Goal: Check status: Check status

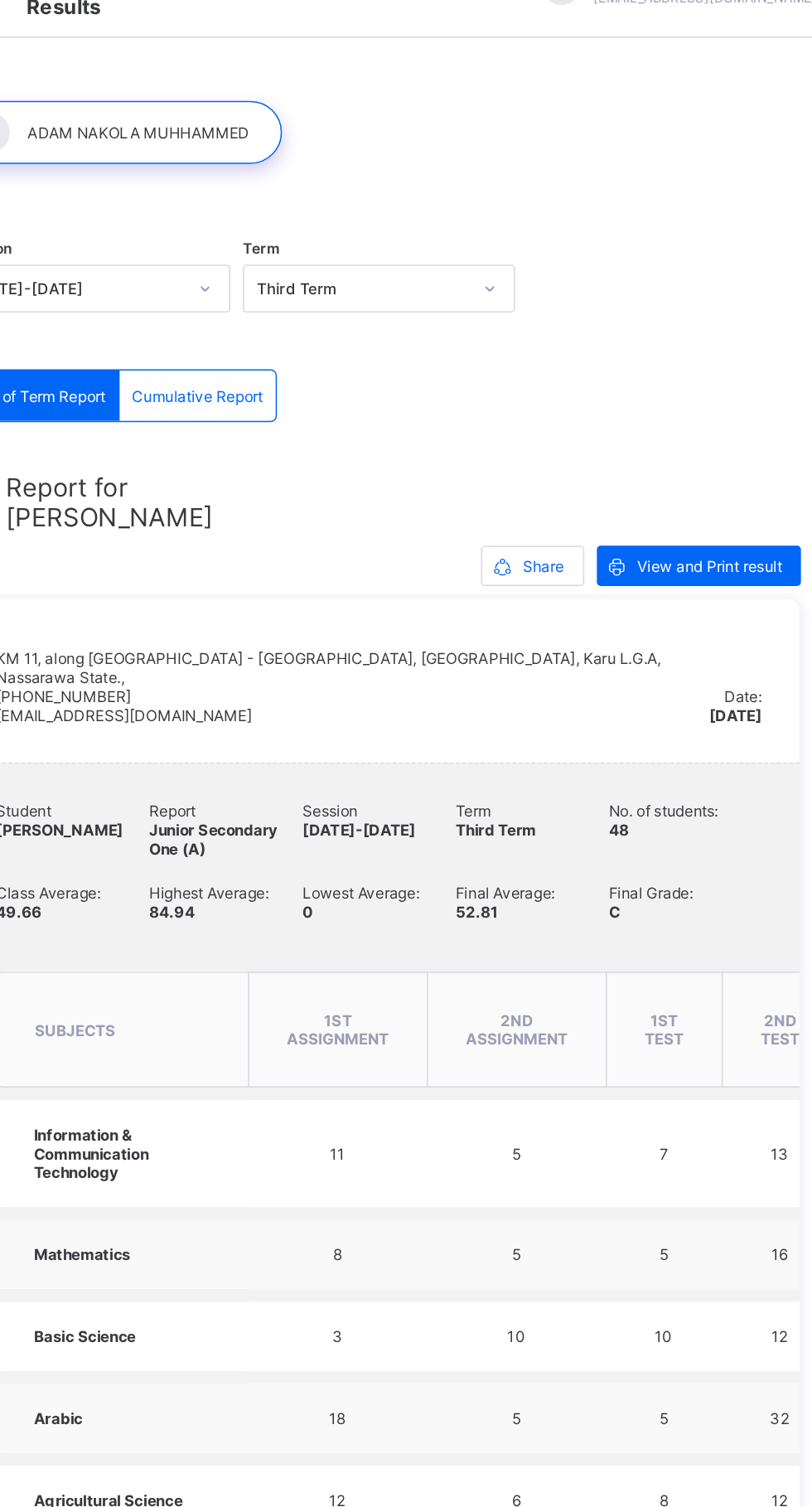
click at [722, 408] on span "View and Print result" at bounding box center [723, 414] width 96 height 12
